Goal: Information Seeking & Learning: Learn about a topic

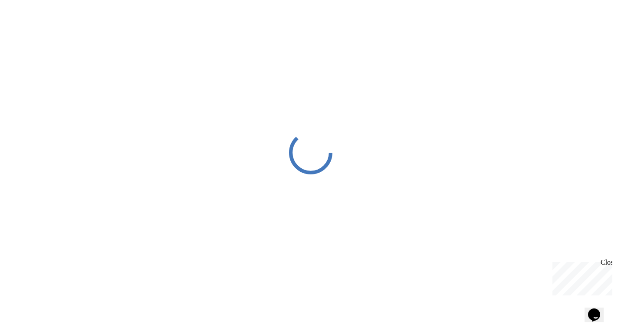
click at [607, 264] on div "Close" at bounding box center [606, 264] width 11 height 11
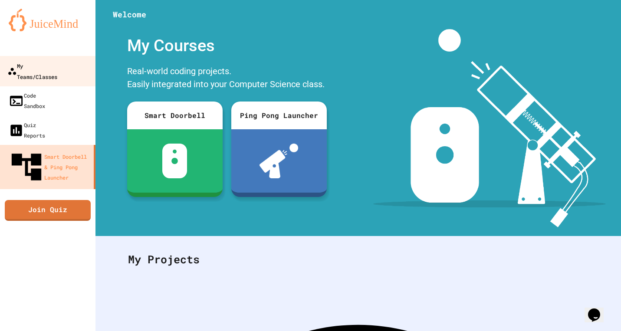
click at [57, 69] on div "My Teams/Classes" at bounding box center [32, 70] width 50 height 21
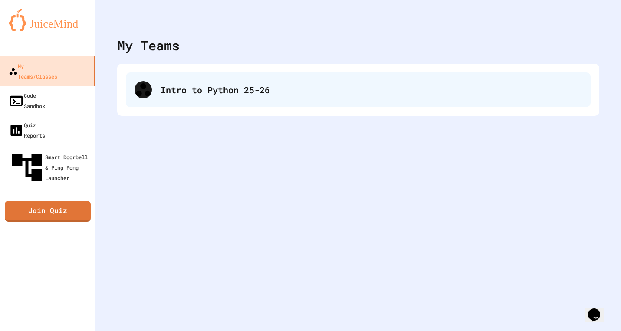
click at [185, 84] on div "Intro to Python 25-26" at bounding box center [371, 89] width 421 height 13
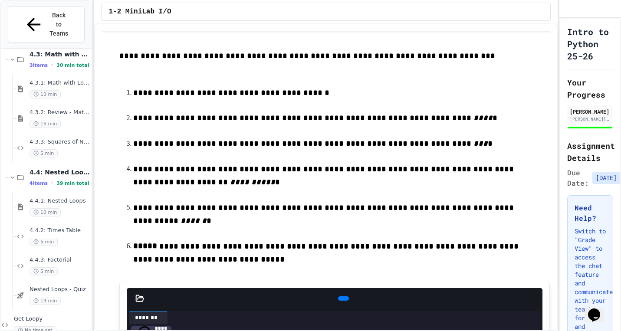
click at [42, 315] on span "Get Loopy" at bounding box center [52, 318] width 76 height 7
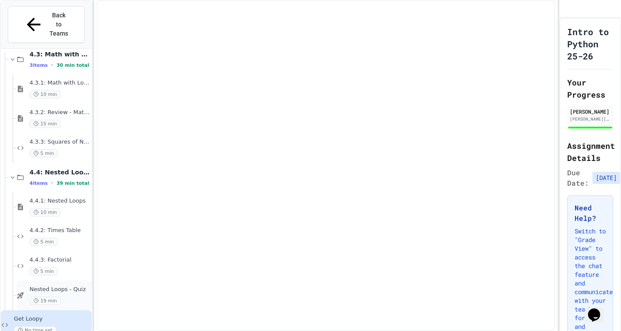
scroll to position [1271, 0]
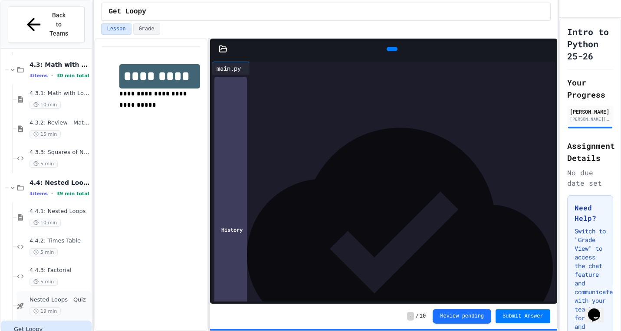
click at [47, 307] on span "19 min" at bounding box center [45, 311] width 31 height 8
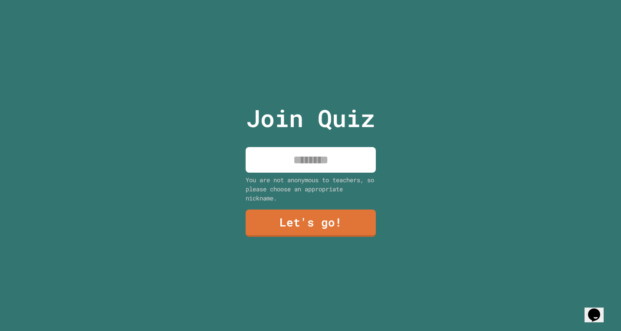
click at [305, 158] on input at bounding box center [311, 160] width 130 height 26
type input "***"
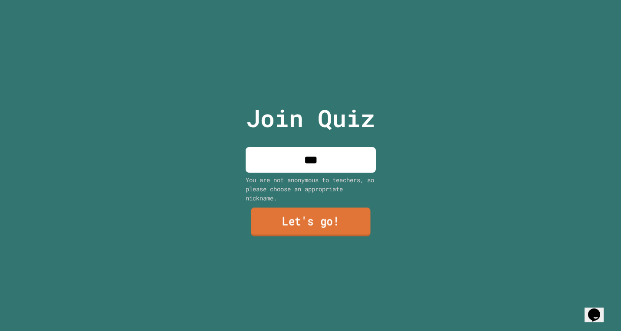
click at [311, 223] on link "Let's go!" at bounding box center [311, 222] width 120 height 29
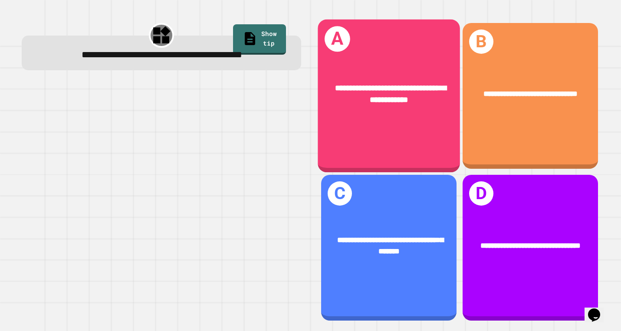
click at [414, 146] on div "**********" at bounding box center [389, 95] width 142 height 153
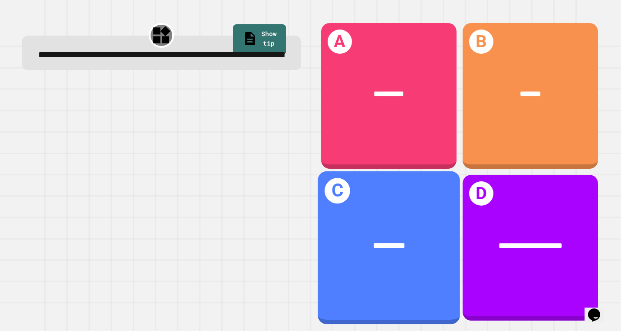
click at [364, 256] on div "**********" at bounding box center [389, 244] width 142 height 43
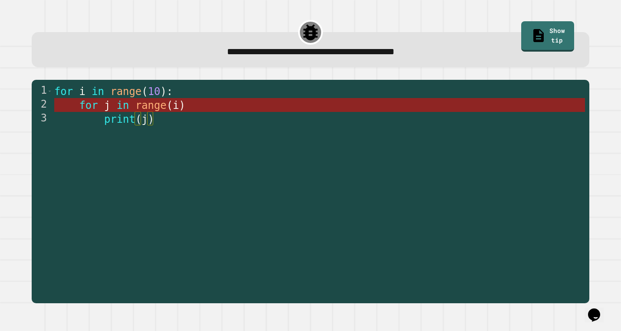
click at [179, 107] on span ")" at bounding box center [182, 105] width 6 height 12
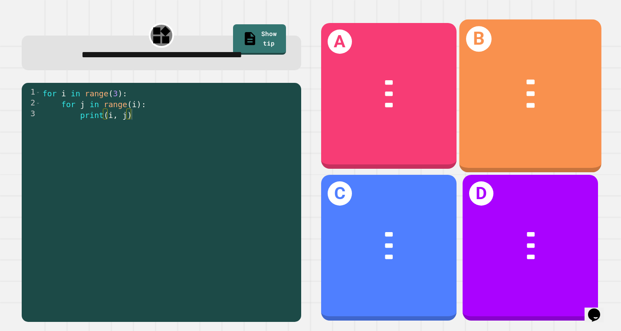
click at [518, 144] on div "B *** *** ***" at bounding box center [530, 95] width 142 height 153
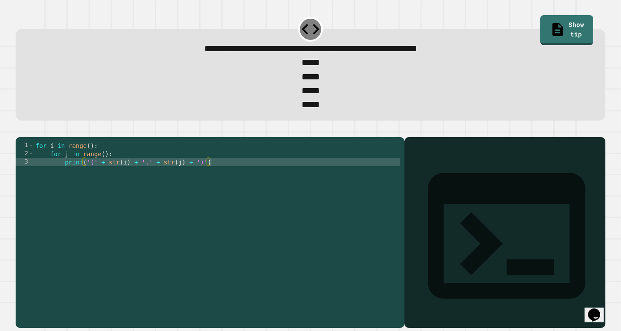
click at [91, 167] on div "for i in range ( ) : for j in range ( ) : print ( '(' + str ( i ) + ',' + str (…" at bounding box center [217, 227] width 366 height 173
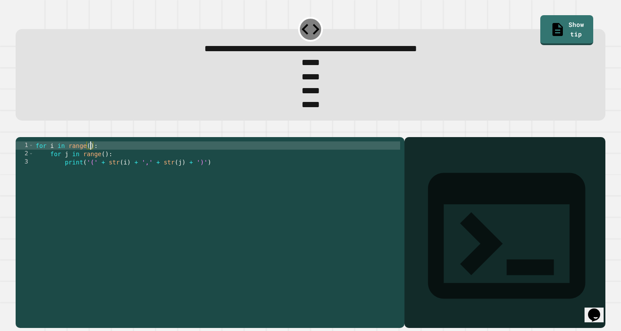
scroll to position [0, 4]
click at [105, 174] on div "for i in range ( 3 ) : for j in range ( ) : print ( '(' + str ( i ) + ',' + str…" at bounding box center [217, 227] width 366 height 173
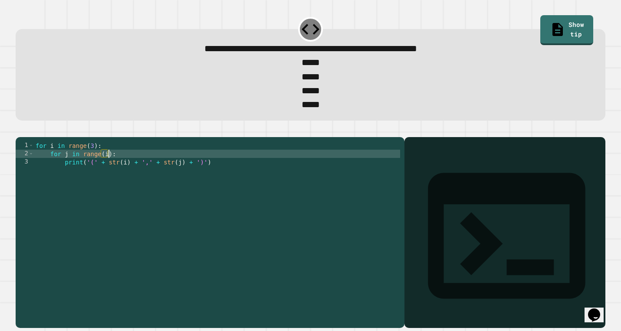
scroll to position [0, 5]
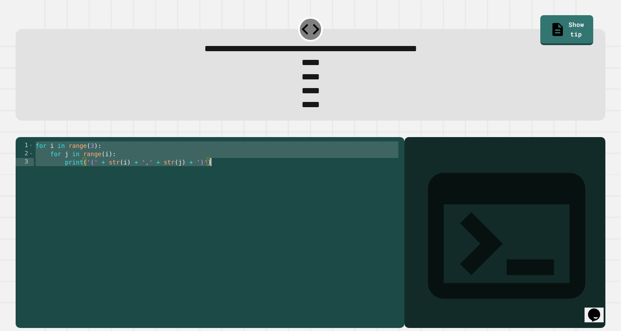
drag, startPoint x: 35, startPoint y: 164, endPoint x: 228, endPoint y: 183, distance: 193.6
click at [228, 183] on div "for i in range ( 3 ) : for j in range ( i ) : print ( '(' + str ( i ) + ',' + s…" at bounding box center [217, 227] width 366 height 173
type textarea "**********"
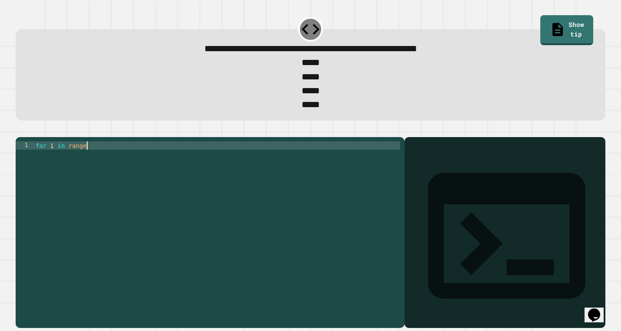
scroll to position [0, 3]
type textarea "**********"
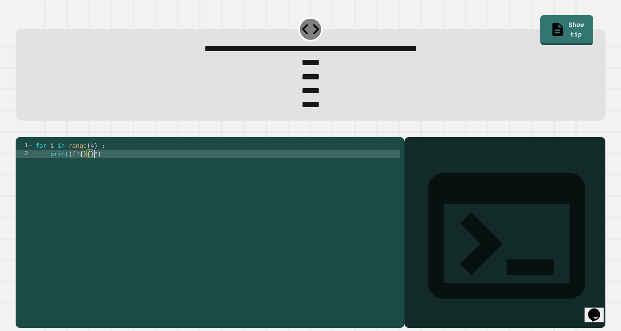
scroll to position [0, 4]
click at [80, 175] on div "for i in range ( 4 ) : print ( f" { } { } " )" at bounding box center [217, 227] width 366 height 173
click at [97, 174] on div "for i in range ( 4 ) : print ( f"( { } { } " )" at bounding box center [217, 227] width 366 height 173
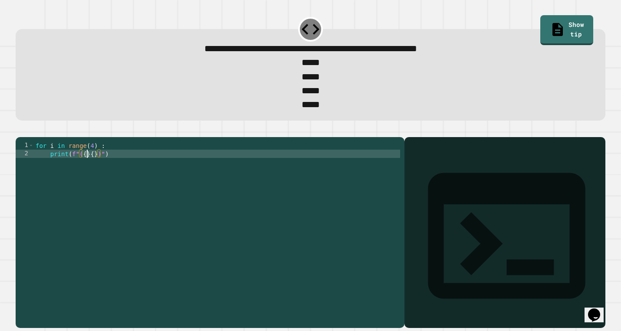
click at [85, 175] on div "for i in range ( 4 ) : print ( f"( { } { } )" )" at bounding box center [217, 227] width 366 height 173
click at [98, 175] on div "for i in range ( 4 ) : print ( f"( { i } { } )" )" at bounding box center [217, 227] width 366 height 173
click at [95, 175] on div "for i in range ( 4 ) : print ( f"( { i } { 0 } )" )" at bounding box center [217, 227] width 366 height 173
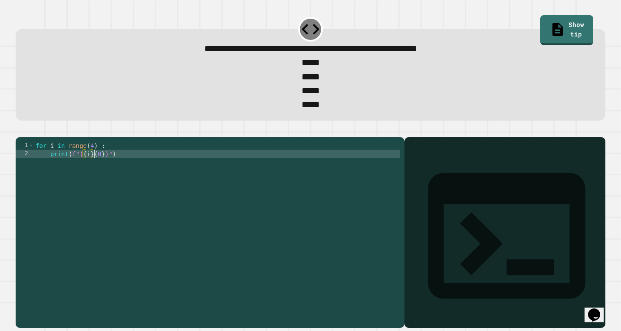
scroll to position [0, 4]
click at [20, 130] on icon "button" at bounding box center [20, 130] width 0 height 0
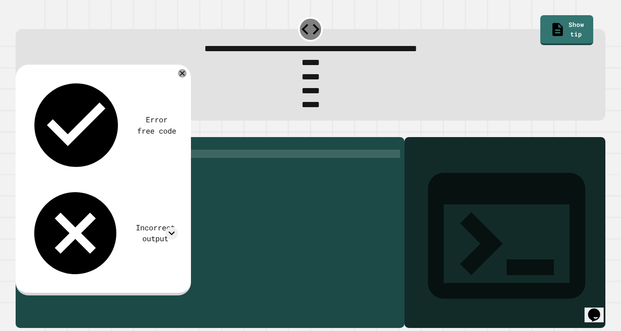
click at [98, 175] on div "for i in range ( 4 ) : print ( f"( { i } , { 0 } )" )" at bounding box center [217, 227] width 366 height 173
click at [20, 130] on icon "button" at bounding box center [20, 130] width 0 height 0
click at [99, 177] on div "for i in range ( 4 ) : print ( f"( { i } , { 0 } )" )" at bounding box center [217, 227] width 366 height 173
click at [102, 176] on div "for i in range ( 4 ) : print ( f"( { i } , { 0 } )" )" at bounding box center [217, 227] width 366 height 173
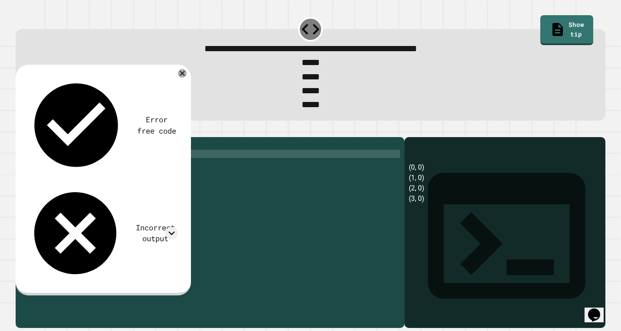
type textarea "**********"
click at [20, 130] on icon "button" at bounding box center [20, 130] width 0 height 0
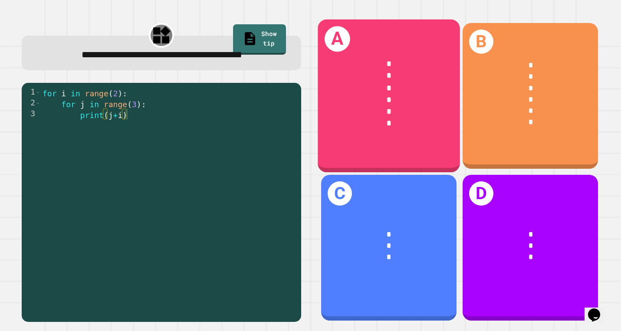
click at [424, 88] on div "*" at bounding box center [389, 88] width 110 height 12
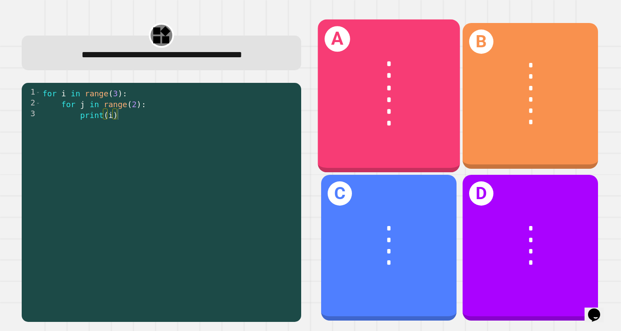
click at [394, 92] on div "*" at bounding box center [389, 88] width 110 height 12
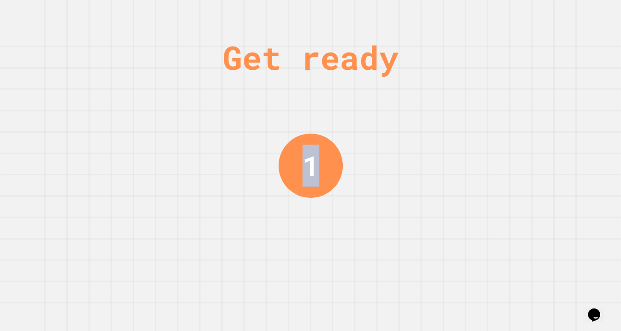
drag, startPoint x: 300, startPoint y: 166, endPoint x: 328, endPoint y: 166, distance: 28.6
click at [328, 166] on div "1" at bounding box center [310, 165] width 64 height 64
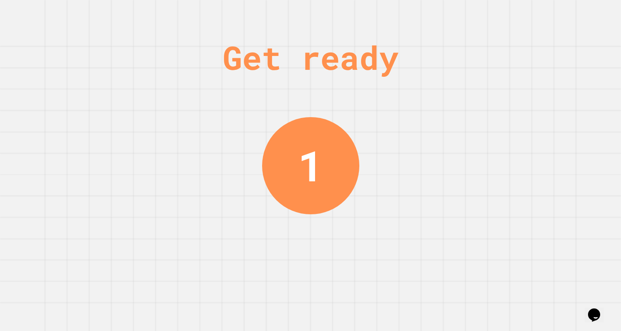
click at [361, 165] on div "Get ready 1" at bounding box center [310, 165] width 621 height 331
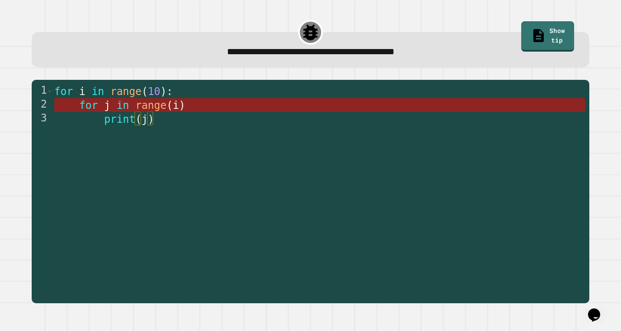
click at [170, 103] on span "(" at bounding box center [170, 105] width 6 height 12
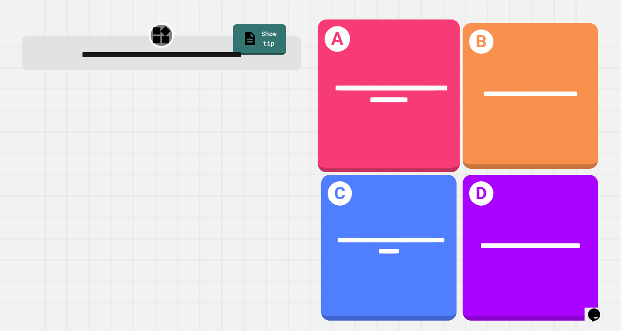
click at [420, 141] on div "**********" at bounding box center [389, 95] width 142 height 153
